Goal: Check status: Check status

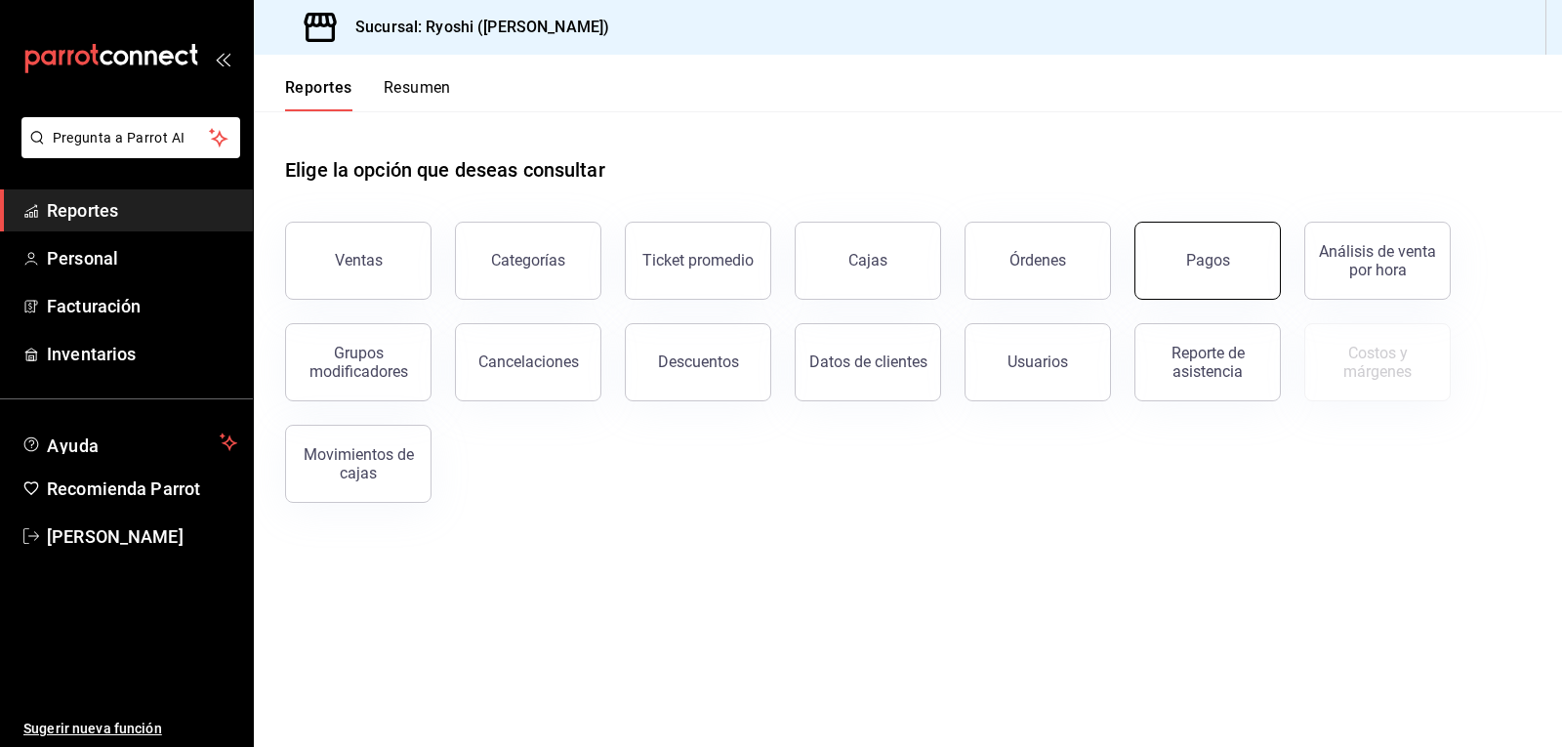
click at [1226, 262] on div "Pagos" at bounding box center [1208, 260] width 44 height 19
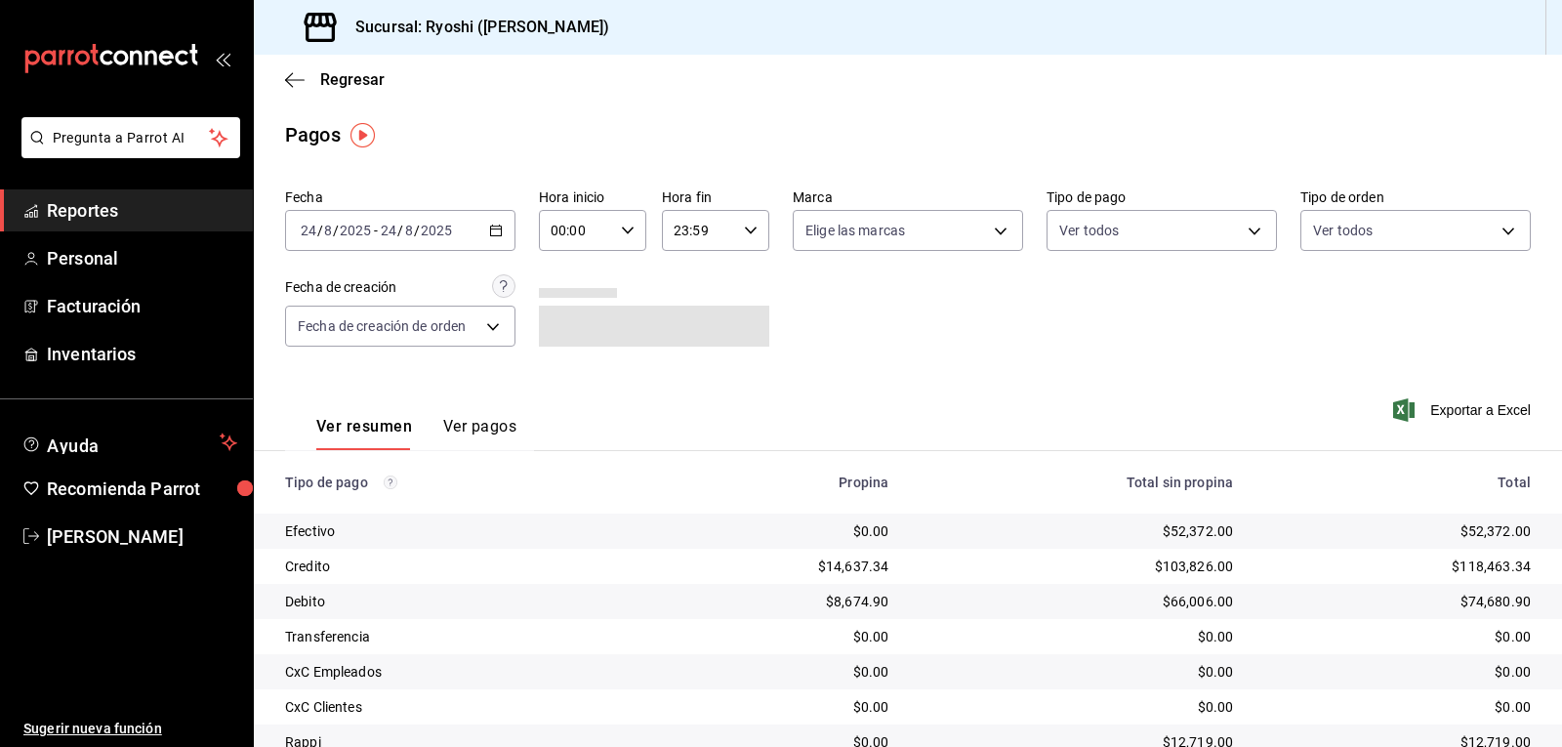
click at [622, 227] on \(Stroke\) "button" at bounding box center [628, 229] width 12 height 7
click at [569, 369] on span "02" at bounding box center [563, 374] width 22 height 16
type input "02:00"
click at [1235, 226] on div at bounding box center [781, 373] width 1562 height 747
click at [1243, 226] on body "Pregunta a Parrot AI Reportes Personal Facturación Inventarios Ayuda Recomienda…" at bounding box center [781, 373] width 1562 height 747
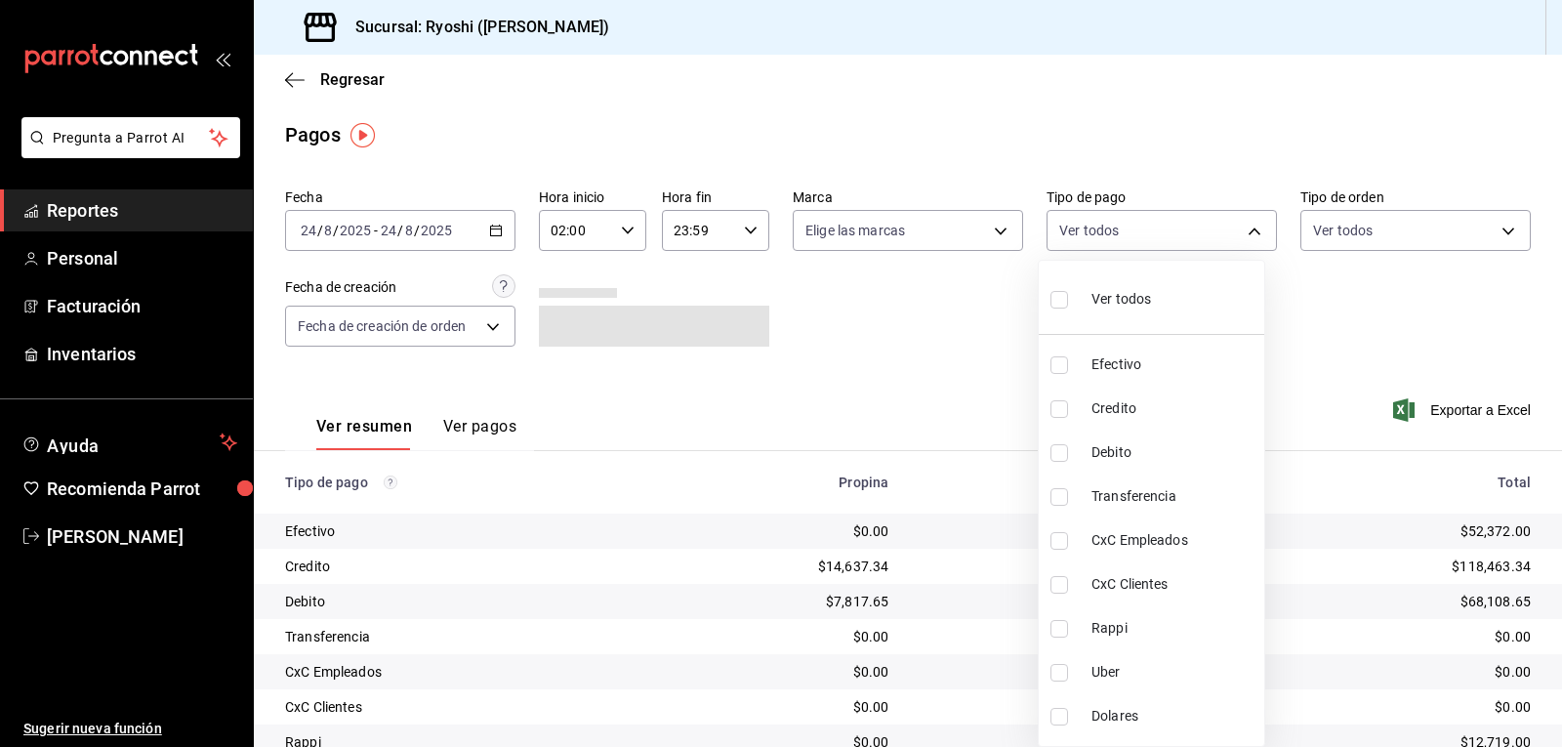
drag, startPoint x: 1105, startPoint y: 411, endPoint x: 1096, endPoint y: 432, distance: 23.2
click at [1105, 412] on span "Credito" at bounding box center [1173, 408] width 165 height 21
type input "9b0685d2-7f5d-4ede-a6b4-58a2ffcbf3cd"
checkbox input "true"
click at [1064, 451] on input "checkbox" at bounding box center [1059, 453] width 18 height 18
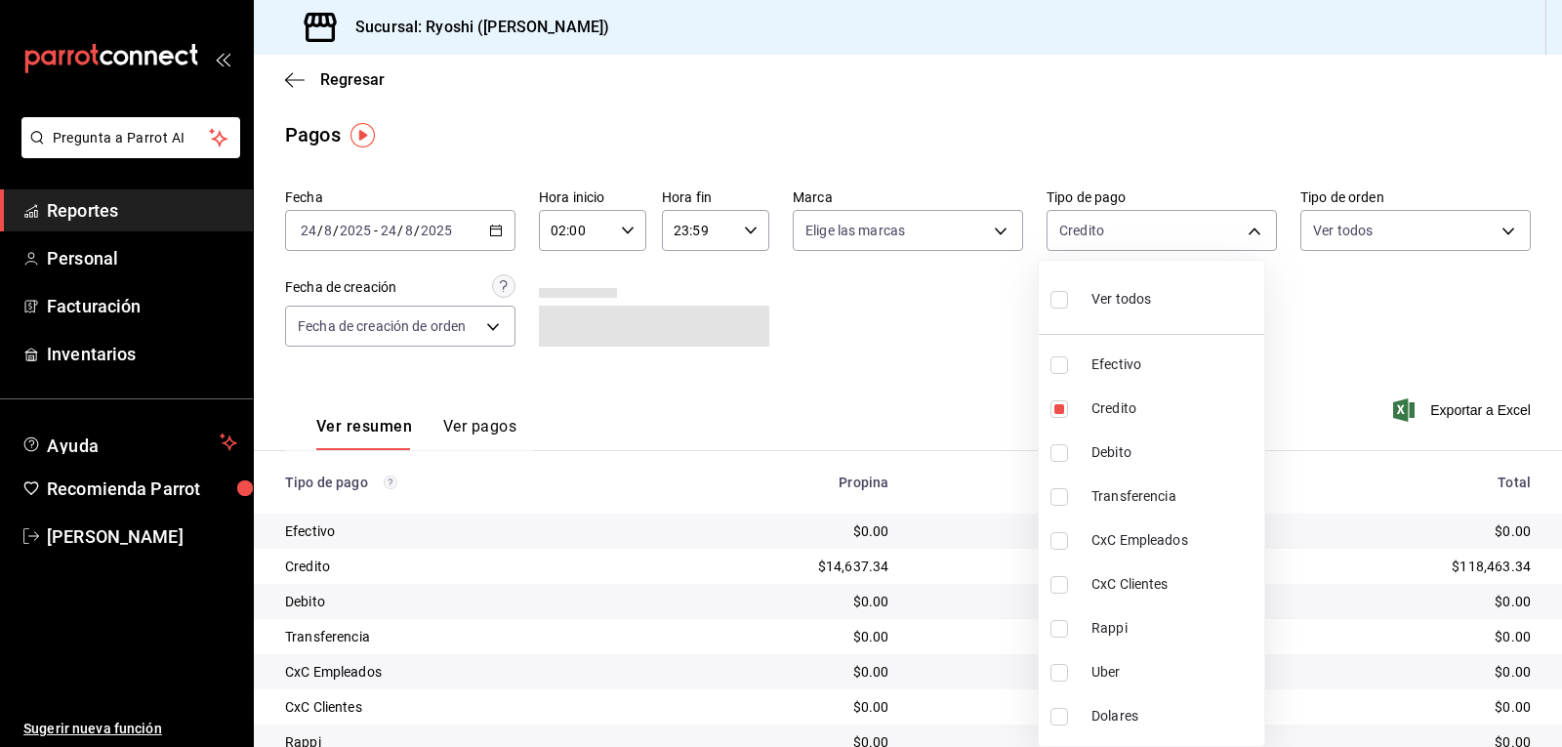
checkbox input "true"
type input "9b0685d2-7f5d-4ede-a6b4-58a2ffcbf3cd,4fc1f123-1106-4d46-a6dc-4994d0550367"
click at [1332, 368] on div at bounding box center [781, 373] width 1562 height 747
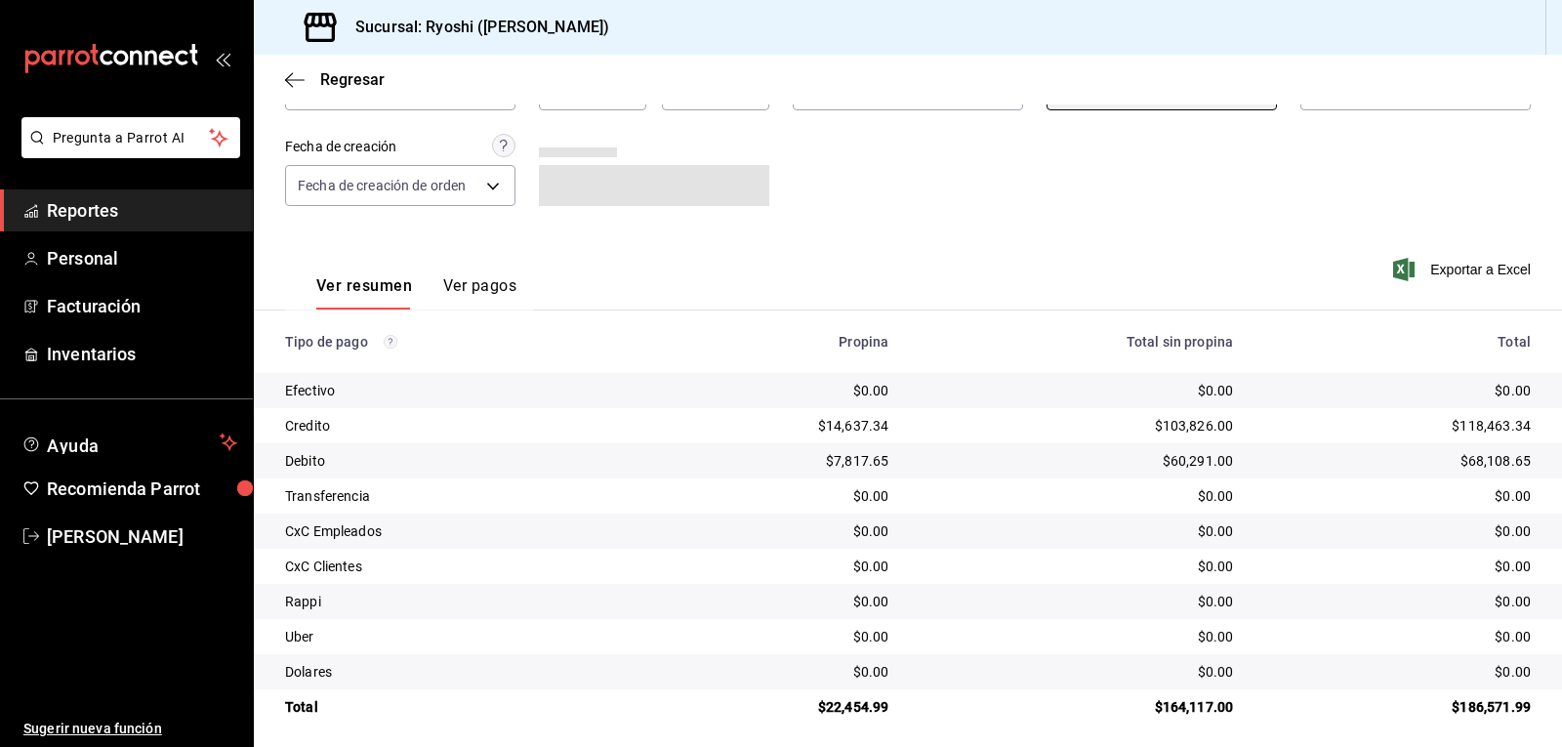
scroll to position [150, 0]
